Goal: Information Seeking & Learning: Check status

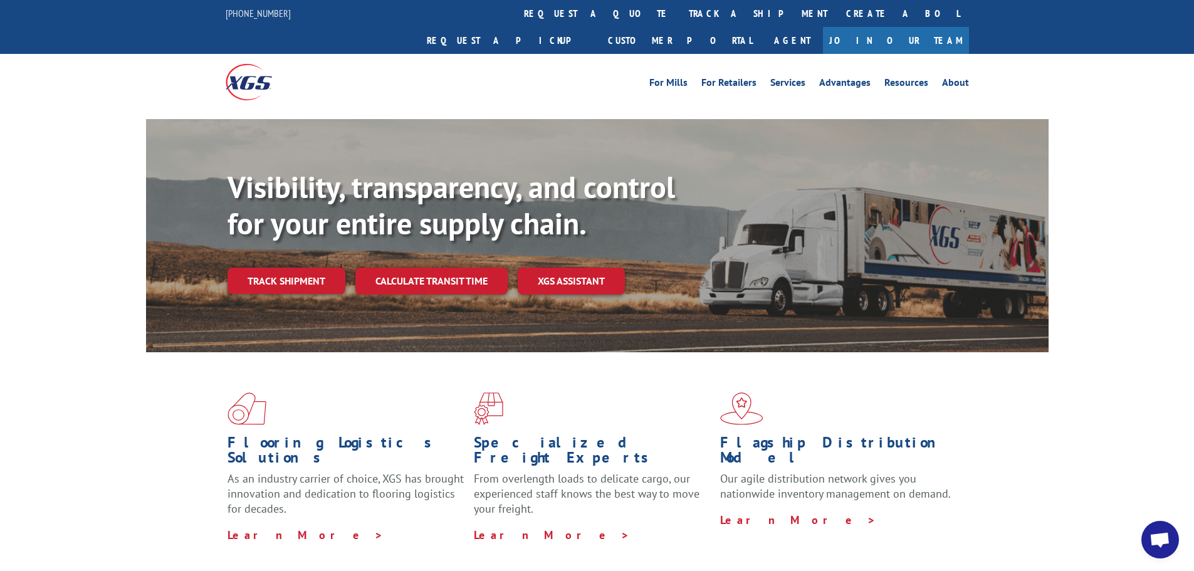
click at [288, 268] on link "Track shipment" at bounding box center [287, 281] width 118 height 26
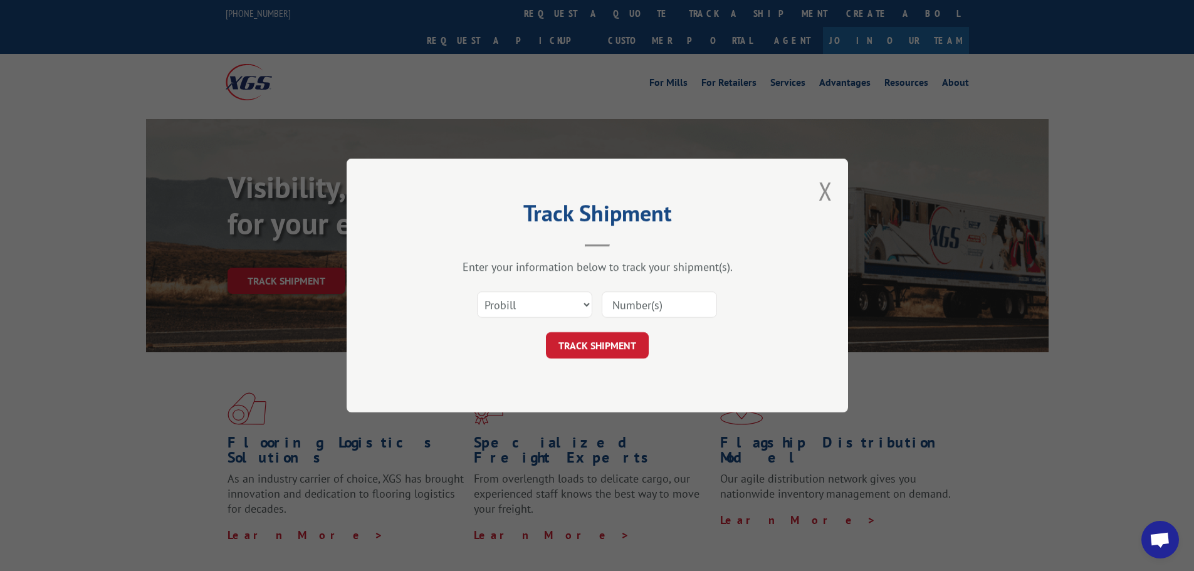
click at [666, 299] on input at bounding box center [659, 304] width 115 height 26
type input "17262271"
click at [620, 352] on button "TRACK SHIPMENT" at bounding box center [597, 345] width 103 height 26
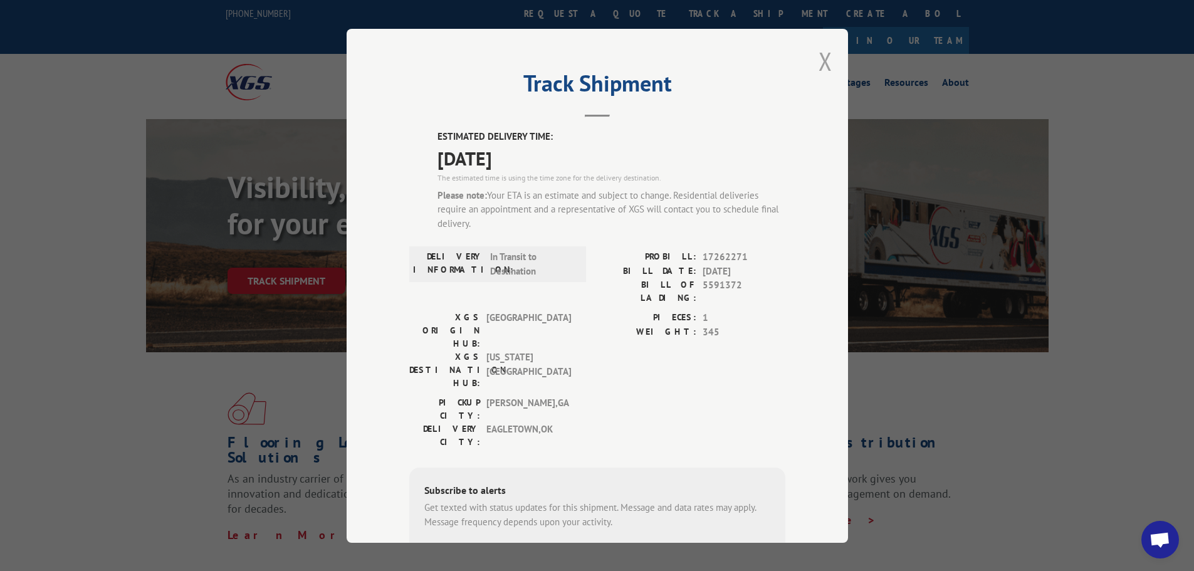
click at [819, 55] on button "Close modal" at bounding box center [826, 61] width 14 height 33
